Goal: Information Seeking & Learning: Learn about a topic

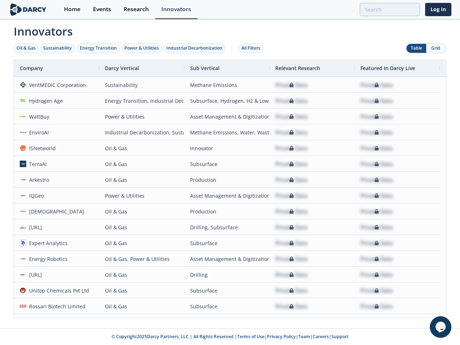
click at [26, 48] on div "Oil & Gas" at bounding box center [26, 48] width 19 height 6
click at [58, 48] on div "Sustainability" at bounding box center [57, 48] width 29 height 6
click at [98, 48] on div "Energy Transition" at bounding box center [98, 48] width 37 height 6
click at [142, 48] on div "Power & Utilities" at bounding box center [141, 48] width 34 height 6
click at [196, 48] on div "Industrial Decarbonization" at bounding box center [194, 48] width 56 height 6
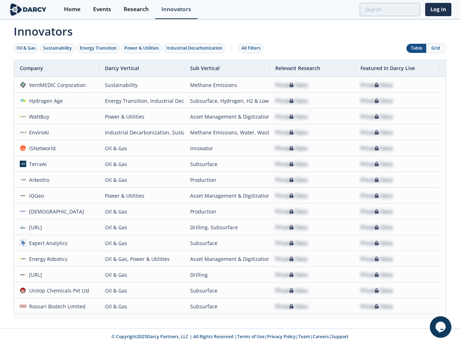
click at [253, 48] on div "All Filters" at bounding box center [250, 48] width 19 height 6
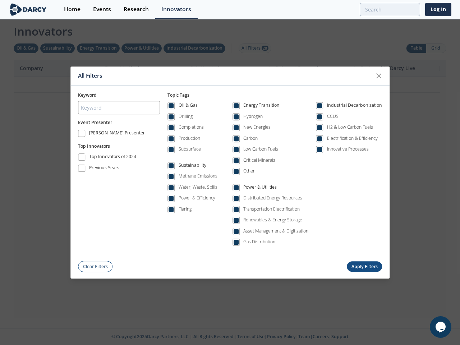
click at [416, 48] on div "All Filters Keyword Event Presenter [PERSON_NAME] Presenter Top Innovators Top …" at bounding box center [230, 172] width 460 height 345
click at [436, 48] on div "All Filters Keyword Event Presenter [PERSON_NAME] Presenter Top Innovators Top …" at bounding box center [230, 172] width 460 height 345
